Goal: Transaction & Acquisition: Obtain resource

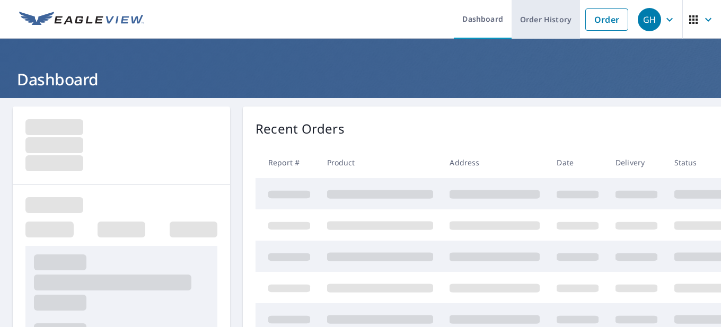
click at [554, 20] on link "Order History" at bounding box center [546, 19] width 68 height 39
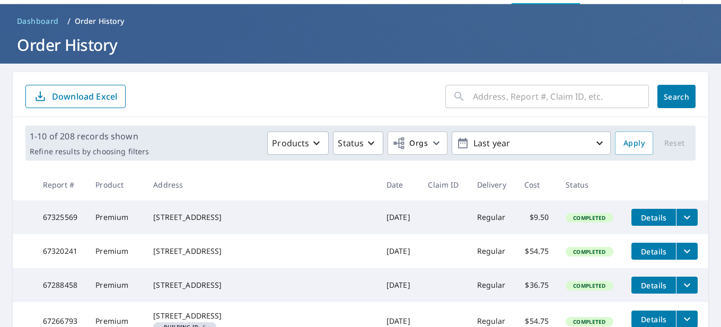
scroll to position [106, 0]
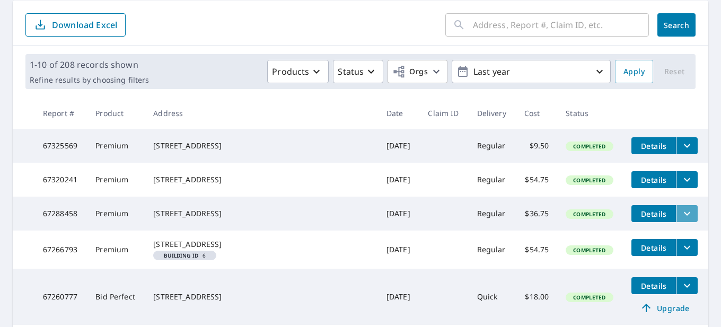
click at [681, 220] on icon "filesDropdownBtn-67288458" at bounding box center [687, 213] width 13 height 13
click at [684, 216] on icon "filesDropdownBtn-67288458" at bounding box center [687, 214] width 6 height 4
click at [681, 220] on icon "filesDropdownBtn-67288458" at bounding box center [687, 213] width 13 height 13
click at [684, 216] on icon "filesDropdownBtn-67288458" at bounding box center [687, 214] width 6 height 4
click at [681, 220] on icon "filesDropdownBtn-67288458" at bounding box center [687, 213] width 13 height 13
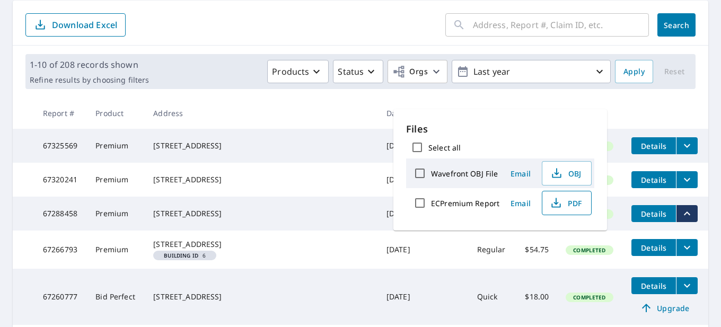
click at [565, 202] on span "PDF" at bounding box center [566, 203] width 34 height 13
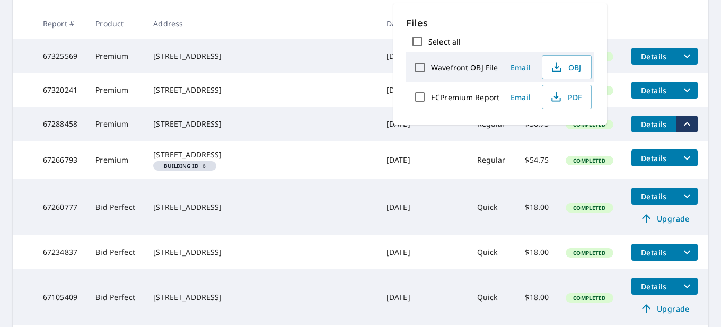
scroll to position [212, 0]
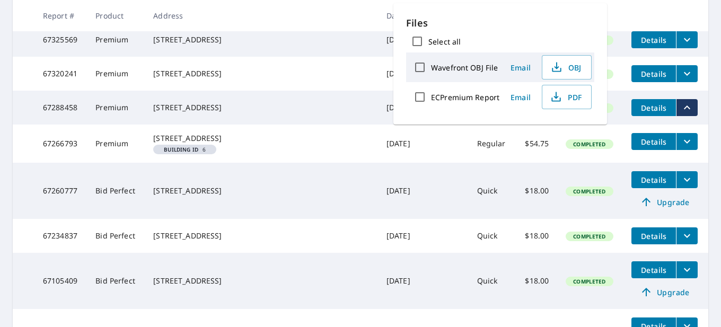
click at [681, 242] on icon "filesDropdownBtn-67234837" at bounding box center [687, 236] width 13 height 13
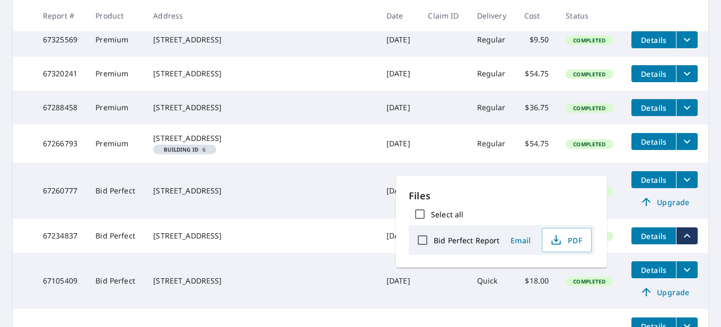
click at [520, 241] on span "Email" at bounding box center [520, 240] width 25 height 10
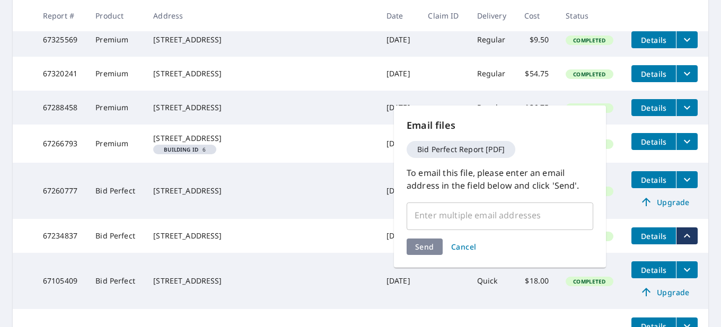
click at [424, 214] on input "text" at bounding box center [491, 215] width 161 height 20
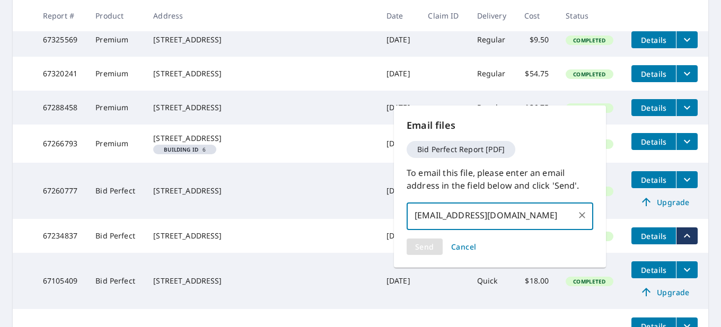
type input "[EMAIL_ADDRESS][DOMAIN_NAME]"
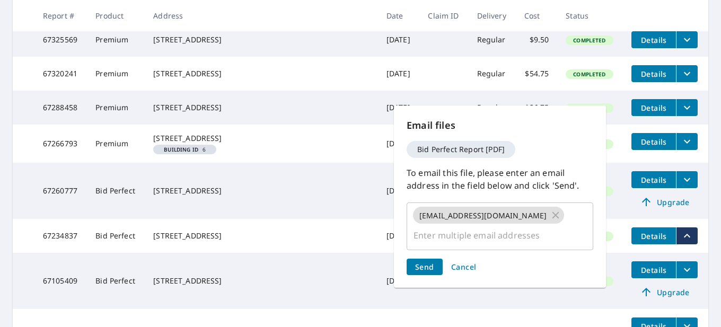
click at [434, 259] on div "Send Cancel" at bounding box center [500, 267] width 187 height 16
click at [432, 262] on span "Send" at bounding box center [424, 267] width 19 height 10
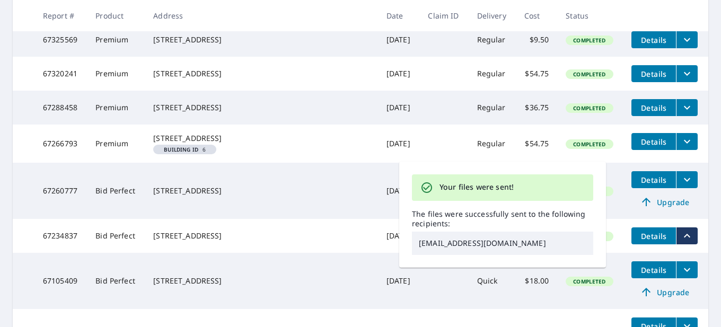
click at [579, 253] on td "Completed" at bounding box center [590, 236] width 66 height 34
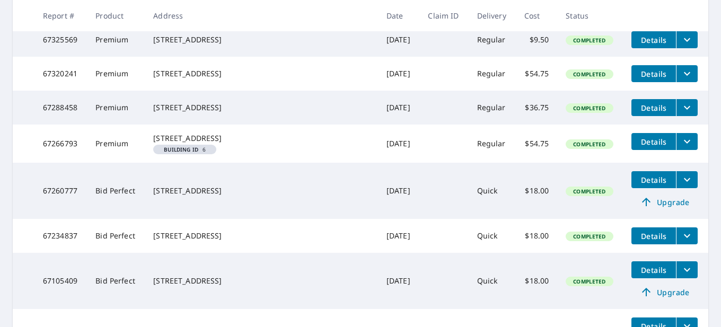
click at [681, 114] on icon "filesDropdownBtn-67288458" at bounding box center [687, 107] width 13 height 13
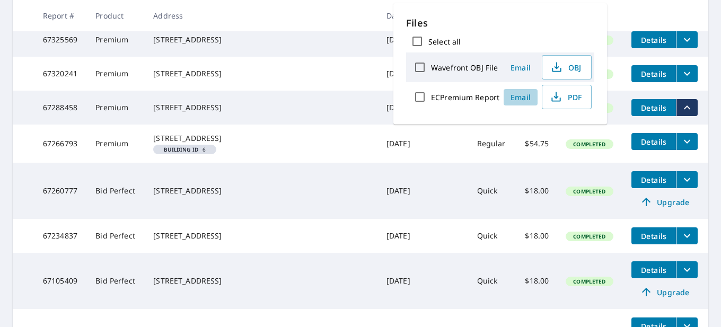
click at [515, 100] on span "Email" at bounding box center [520, 97] width 25 height 10
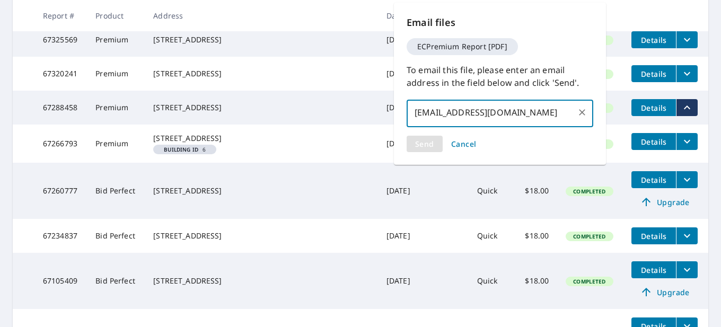
type input "[EMAIL_ADDRESS][DOMAIN_NAME]"
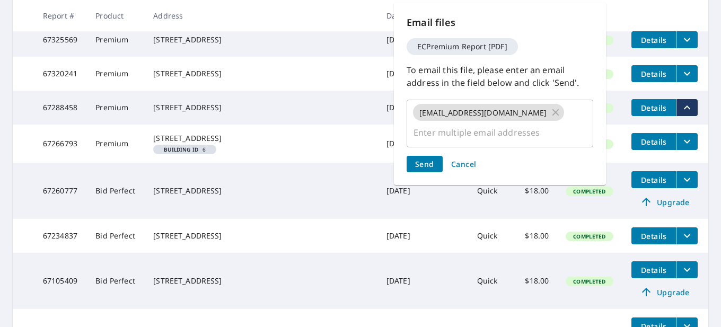
click at [424, 156] on div "Send Cancel" at bounding box center [500, 164] width 187 height 16
click at [421, 159] on span "Send" at bounding box center [424, 164] width 19 height 10
